Goal: Task Accomplishment & Management: Manage account settings

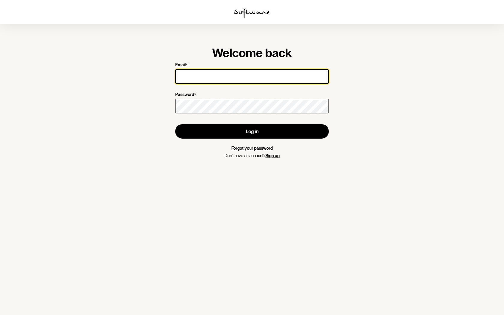
type input "[EMAIL_ADDRESS][DOMAIN_NAME]"
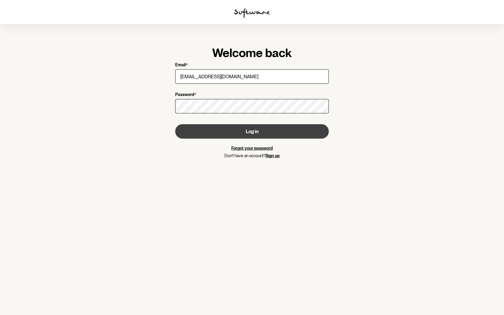
click at [261, 133] on button "Log in" at bounding box center [252, 131] width 154 height 14
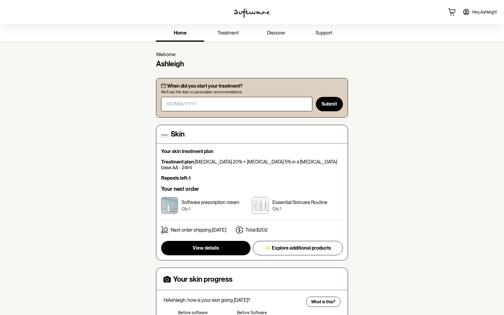
click at [479, 12] on span "Hey, [PERSON_NAME] !" at bounding box center [484, 12] width 25 height 5
